Goal: Task Accomplishment & Management: Use online tool/utility

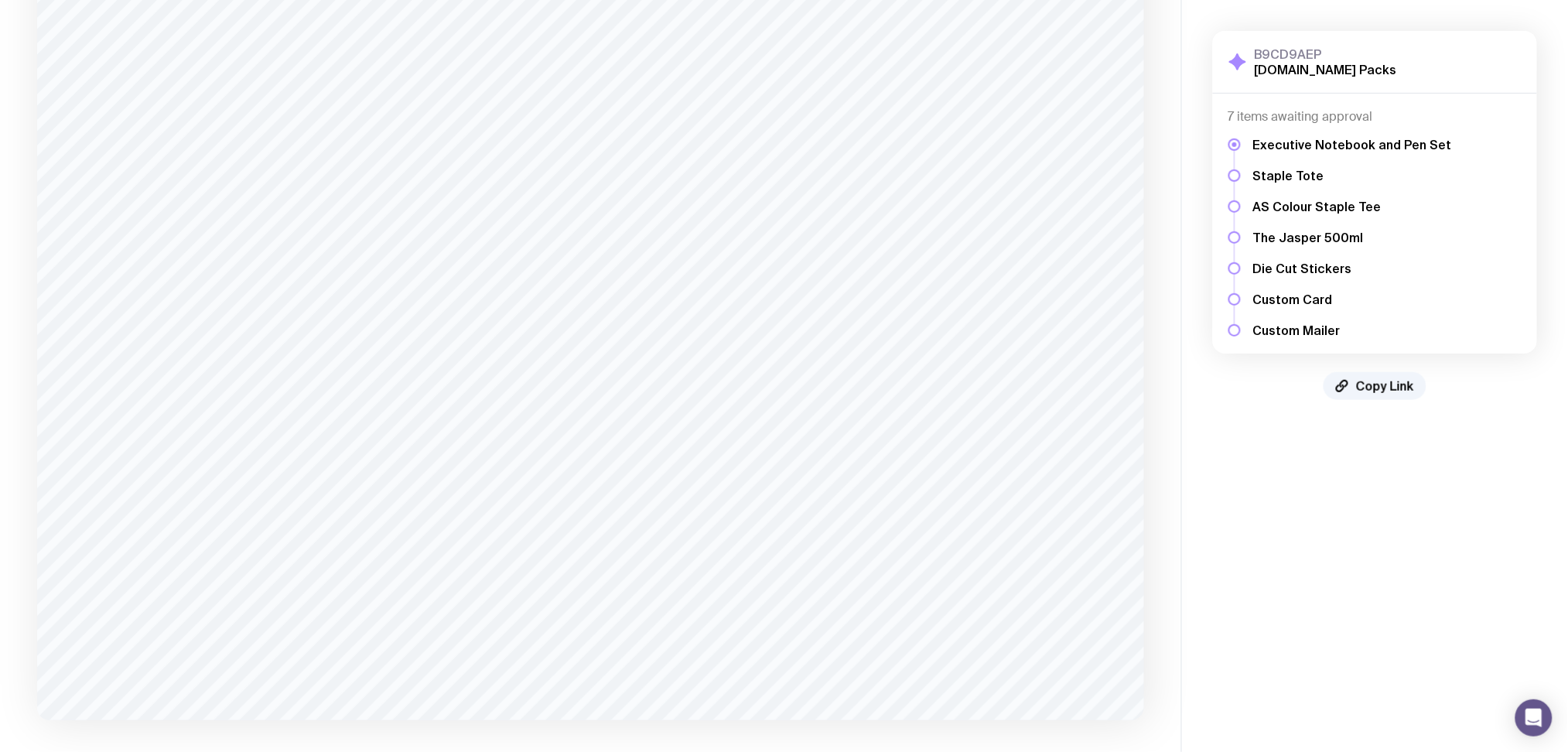
scroll to position [256, 0]
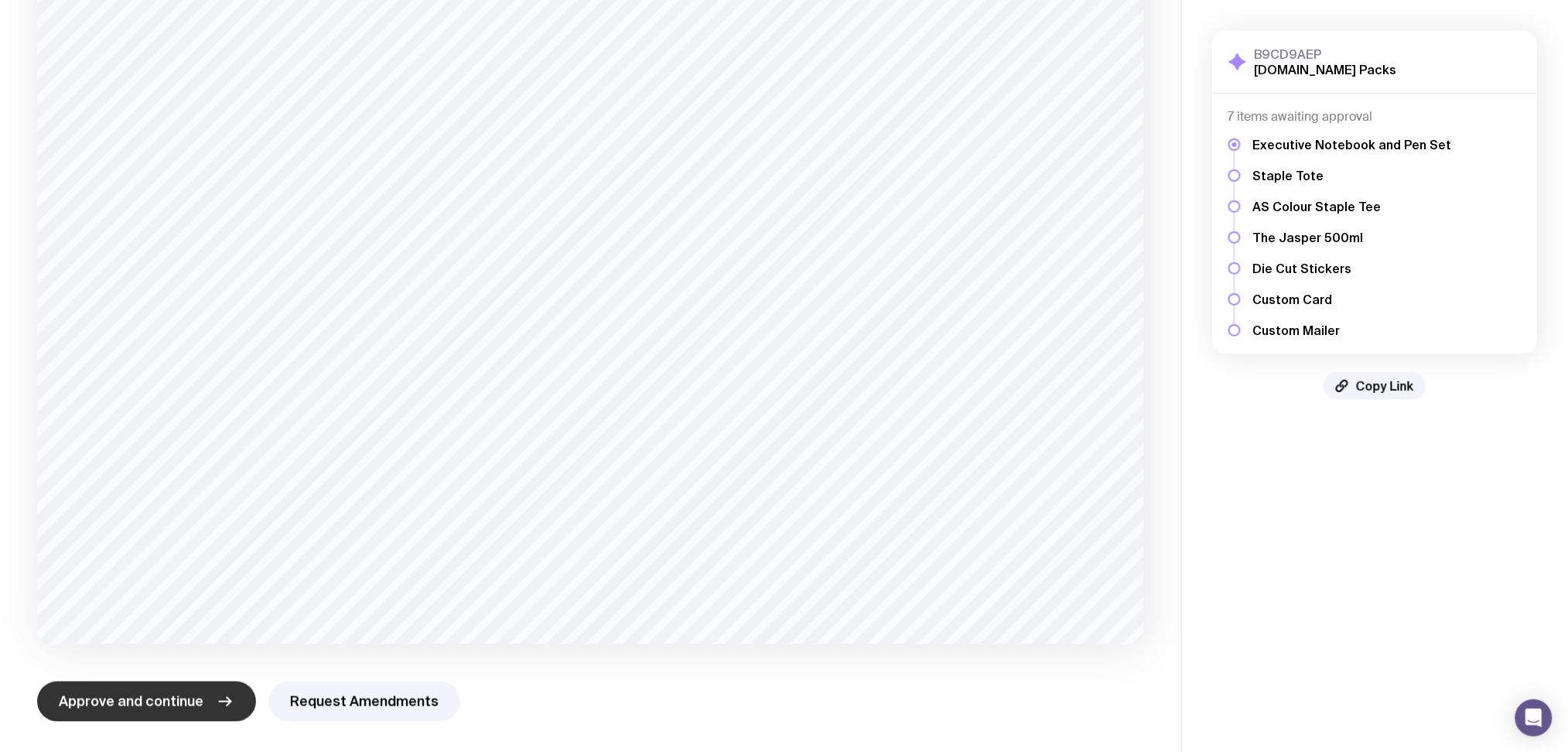
click at [208, 693] on button "Approve and continue" at bounding box center [146, 701] width 219 height 40
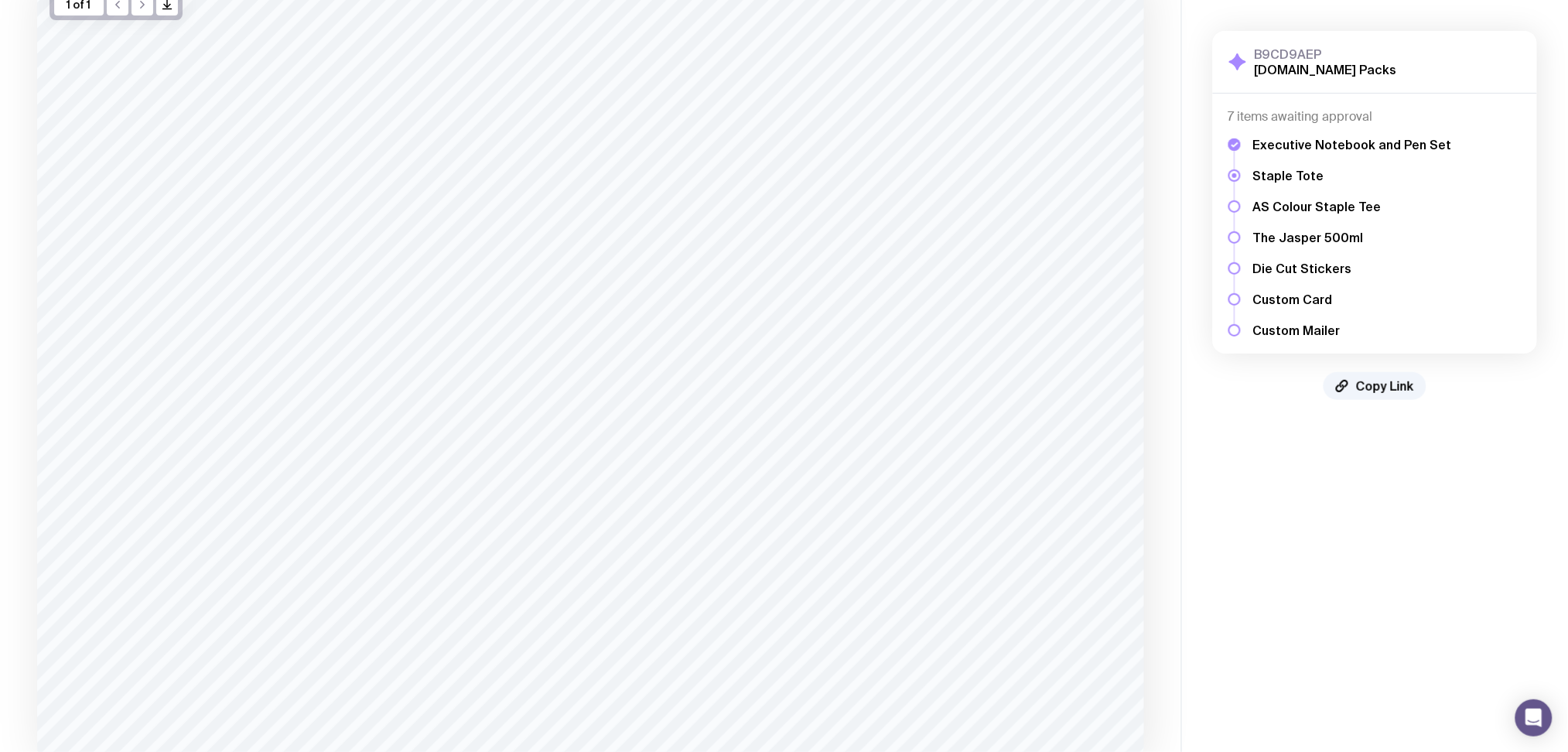
scroll to position [244, 0]
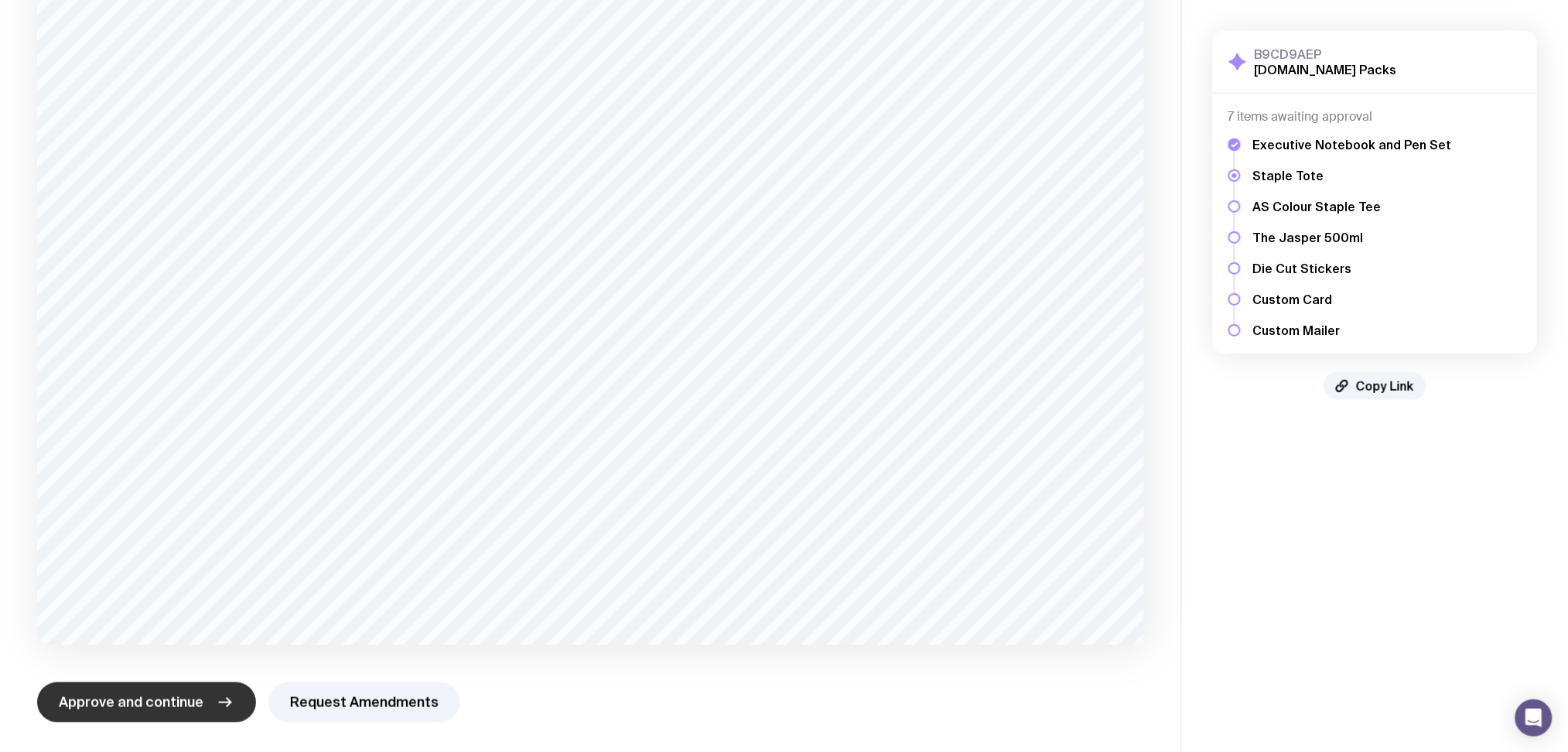
click at [226, 704] on icon "button" at bounding box center [225, 702] width 18 height 18
click at [206, 717] on button "Approve and continue" at bounding box center [146, 702] width 219 height 40
click at [204, 699] on button "Approve and continue" at bounding box center [146, 702] width 219 height 40
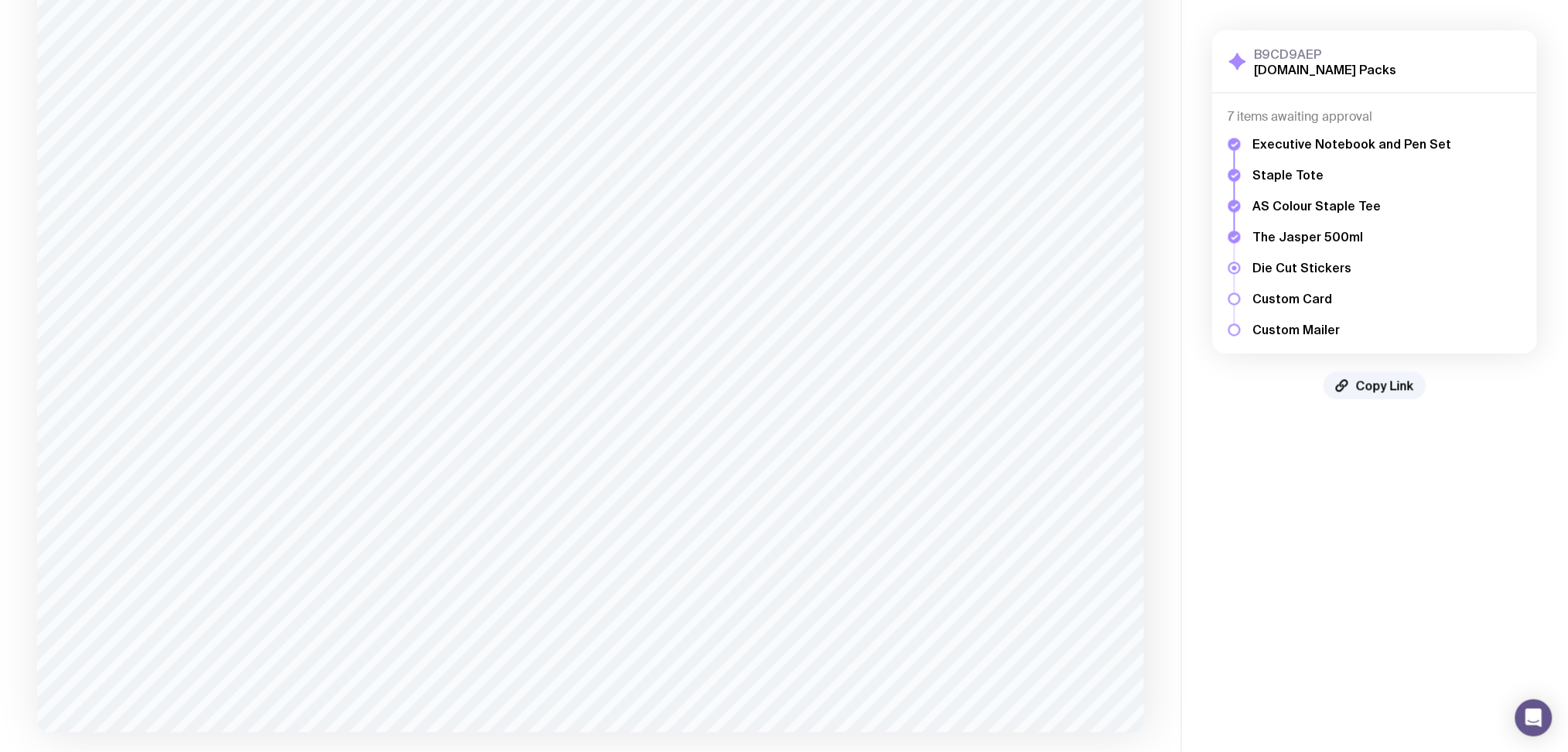
scroll to position [1028, 0]
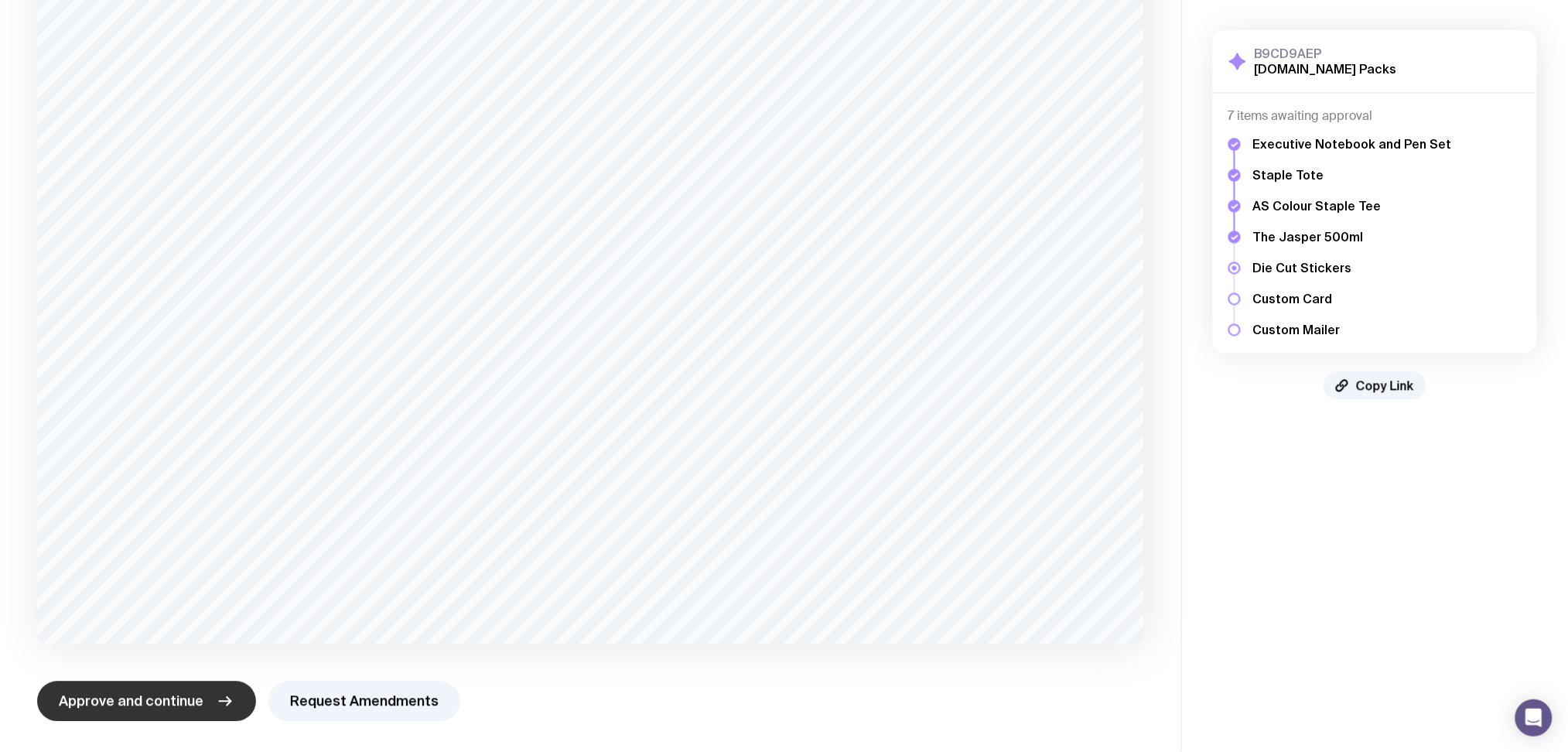
click at [150, 687] on button "Approve and continue" at bounding box center [146, 701] width 219 height 40
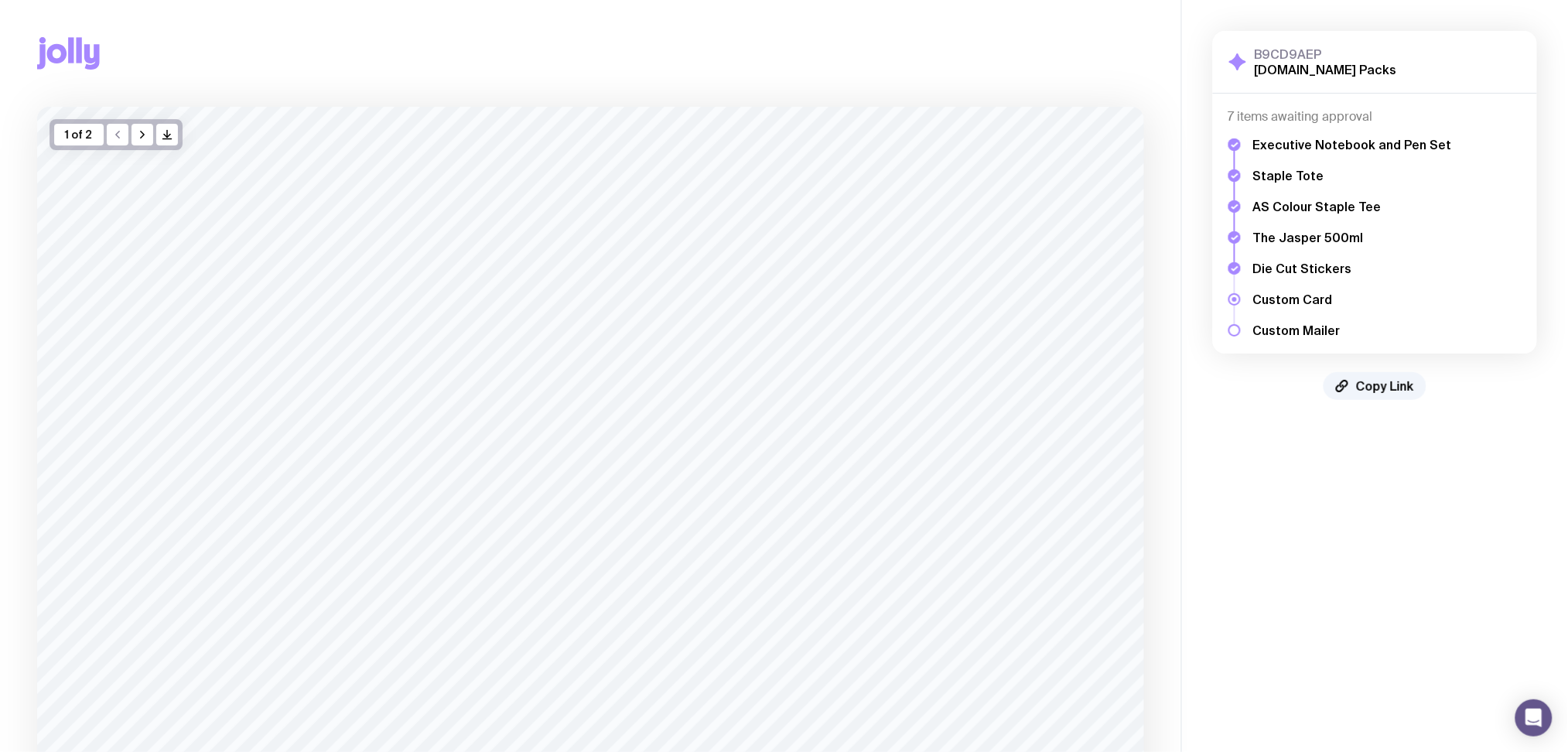
scroll to position [292, 0]
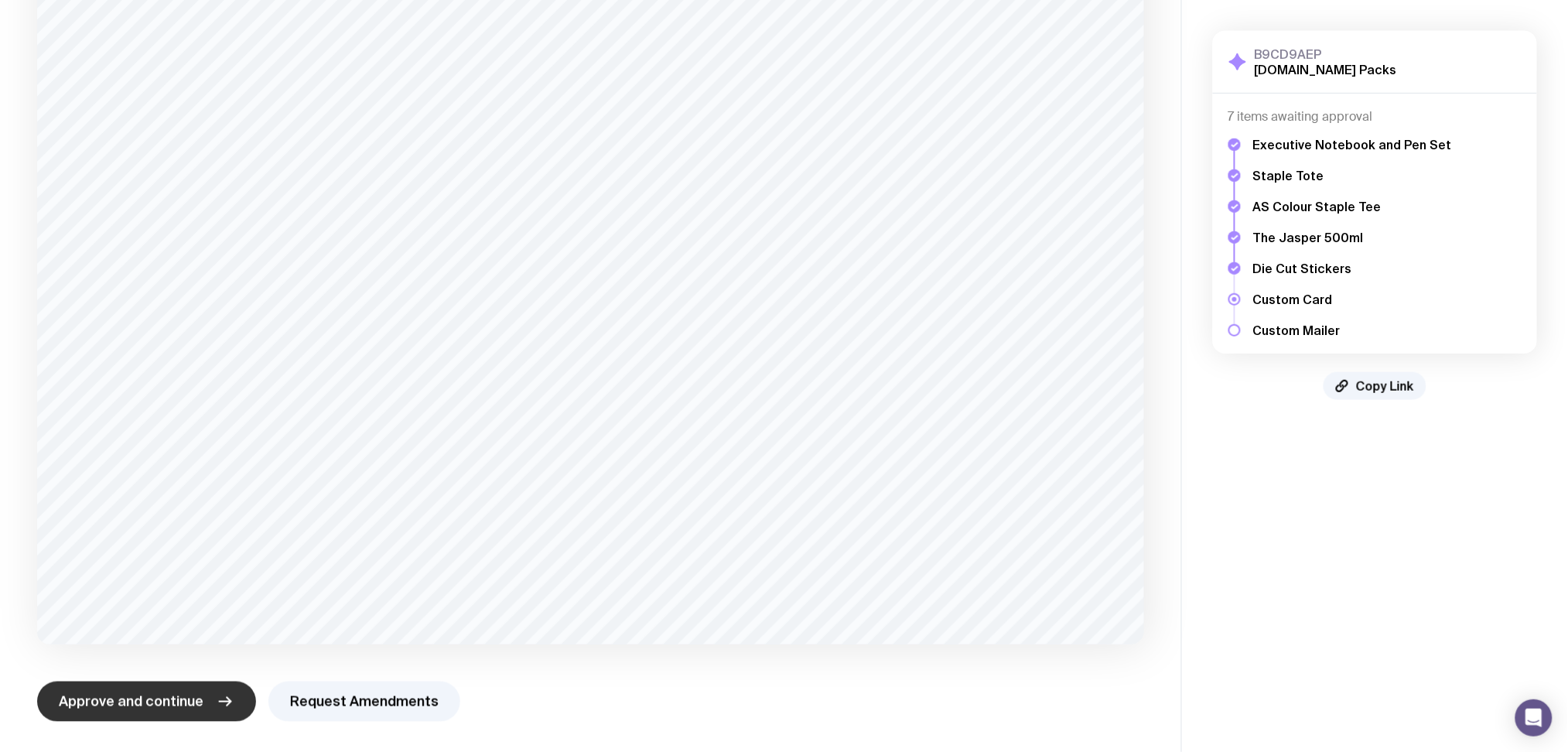
click at [167, 695] on span "Approve and continue" at bounding box center [131, 701] width 145 height 18
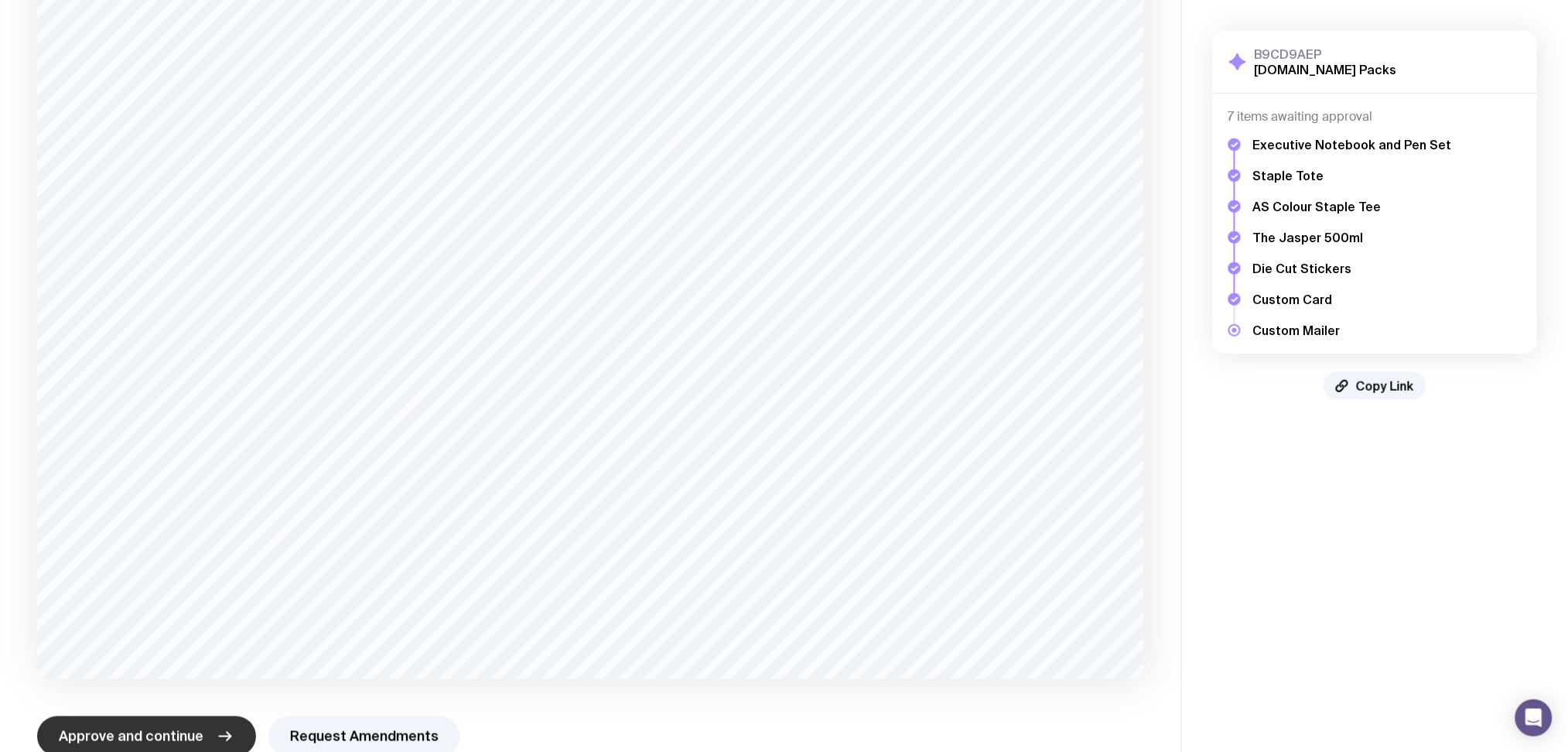
scroll to position [300, 0]
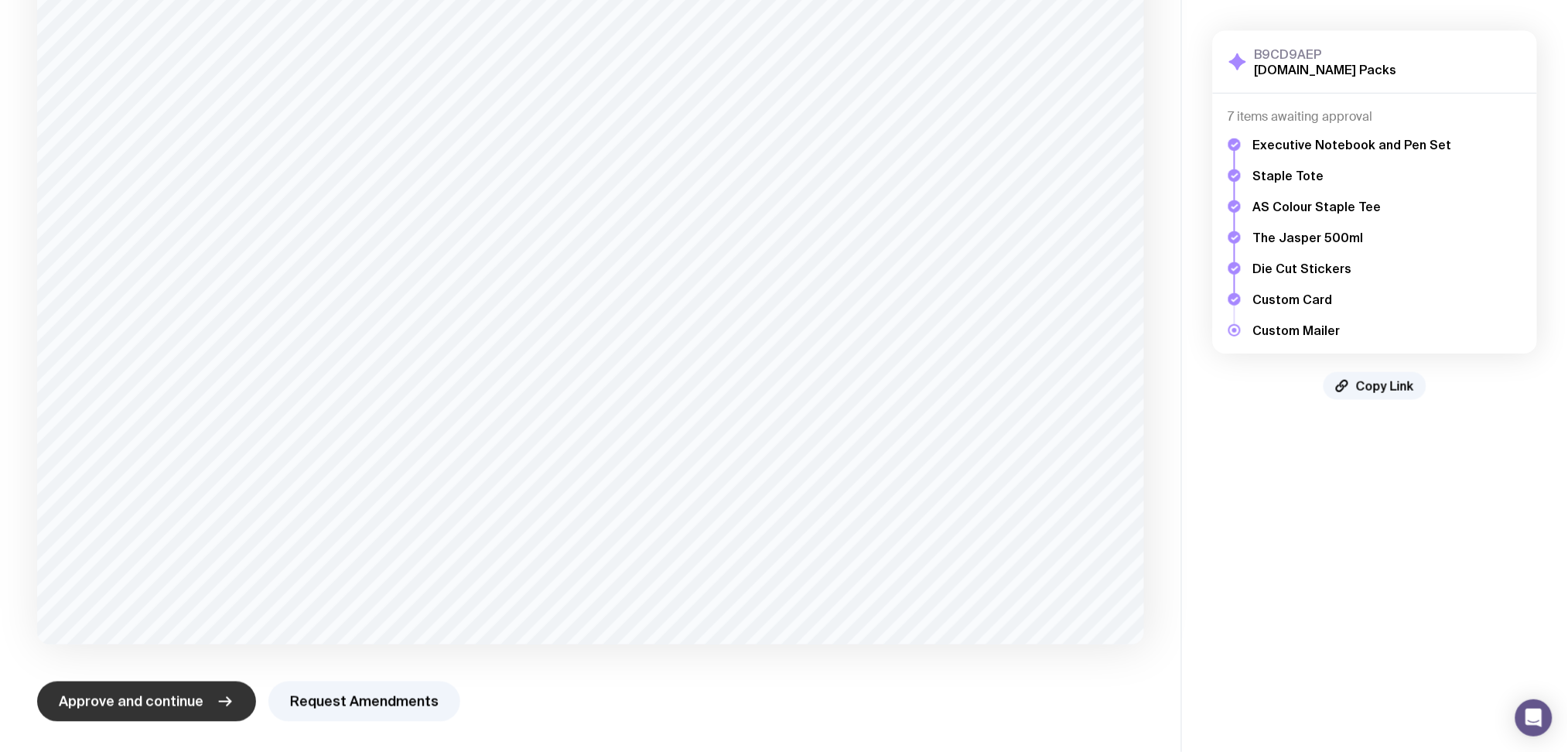
click at [147, 700] on span "Approve and continue" at bounding box center [131, 701] width 145 height 18
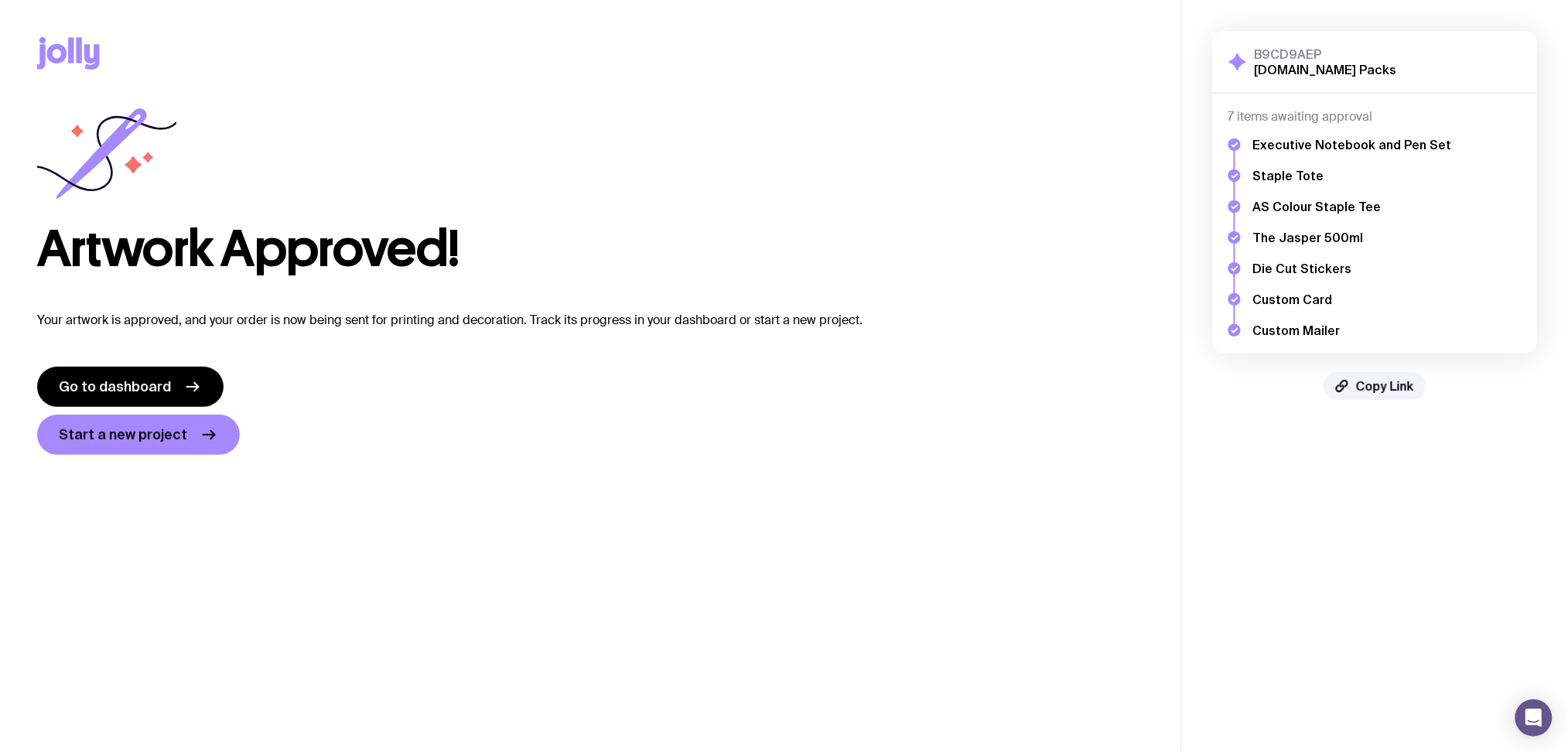
scroll to position [0, 0]
click at [164, 378] on span "Go to dashboard" at bounding box center [115, 386] width 113 height 18
